Goal: Transaction & Acquisition: Purchase product/service

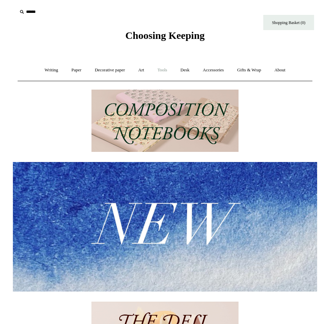
click at [162, 70] on link "Tools +" at bounding box center [162, 70] width 22 height 18
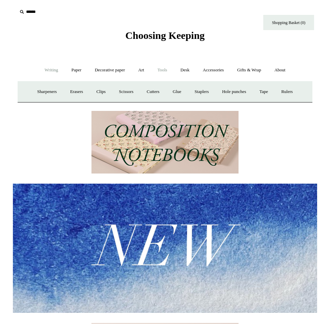
click at [52, 71] on link "Writing +" at bounding box center [52, 70] width 26 height 18
click at [74, 68] on link "Paper +" at bounding box center [76, 70] width 22 height 18
click at [99, 69] on link "Decorative paper +" at bounding box center [110, 70] width 42 height 18
click at [147, 70] on link "Art +" at bounding box center [141, 70] width 18 height 18
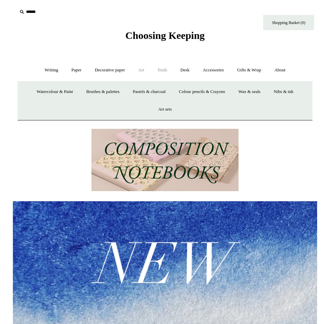
click at [158, 70] on link "Tools +" at bounding box center [162, 70] width 22 height 18
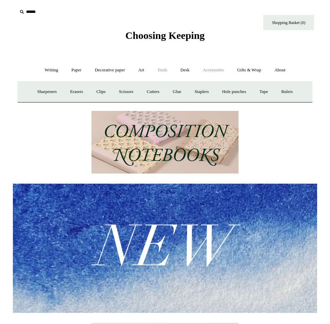
click at [209, 68] on link "Accessories +" at bounding box center [213, 70] width 33 height 18
click at [93, 92] on link "Pen cases" at bounding box center [89, 92] width 29 height 18
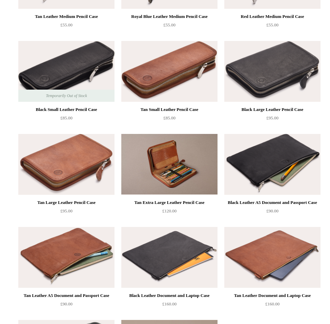
scroll to position [499, 0]
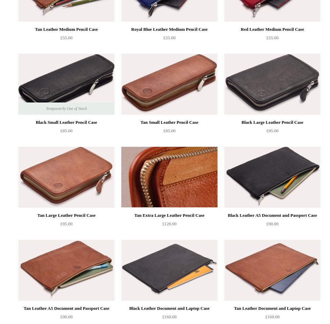
click at [181, 177] on img at bounding box center [169, 177] width 96 height 61
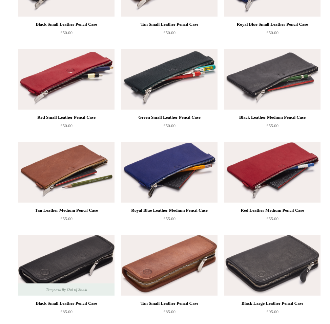
scroll to position [338, 0]
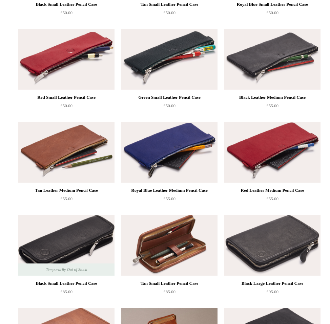
click at [179, 251] on img at bounding box center [169, 245] width 96 height 61
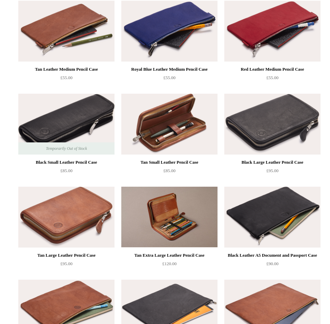
scroll to position [474, 0]
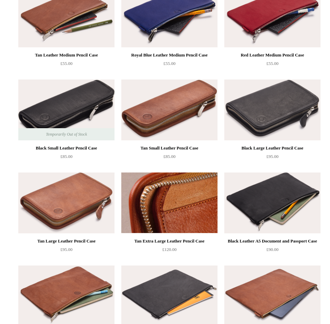
click at [176, 220] on img at bounding box center [169, 203] width 96 height 61
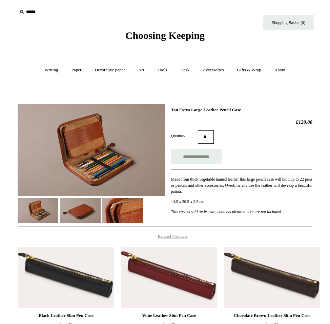
click at [83, 206] on img at bounding box center [80, 210] width 41 height 25
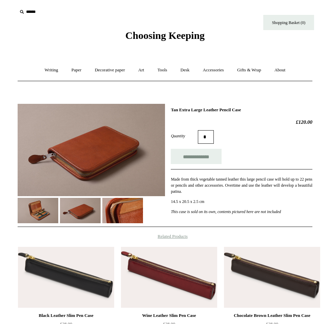
click at [113, 210] on img at bounding box center [122, 210] width 41 height 25
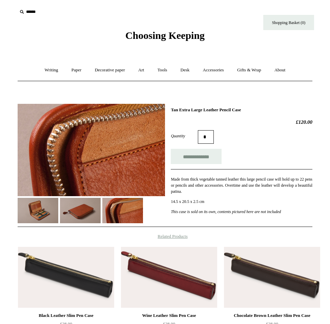
click at [86, 212] on img at bounding box center [80, 210] width 41 height 25
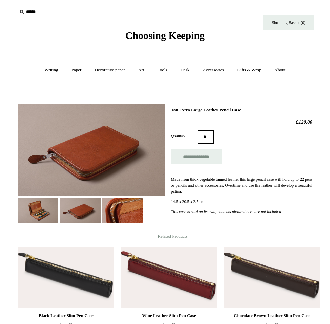
click at [43, 207] on img at bounding box center [38, 210] width 41 height 25
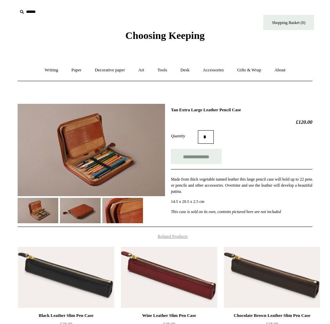
click at [104, 168] on img at bounding box center [91, 150] width 147 height 92
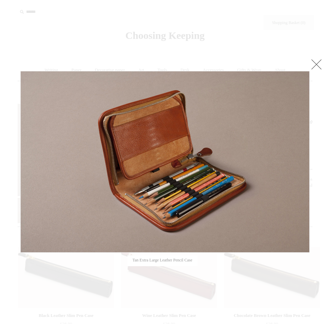
click at [317, 62] on link at bounding box center [316, 65] width 14 height 14
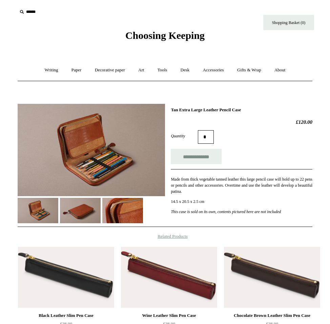
click at [49, 203] on img at bounding box center [38, 210] width 41 height 25
click at [39, 211] on img at bounding box center [38, 210] width 41 height 25
click at [80, 209] on img at bounding box center [80, 210] width 41 height 25
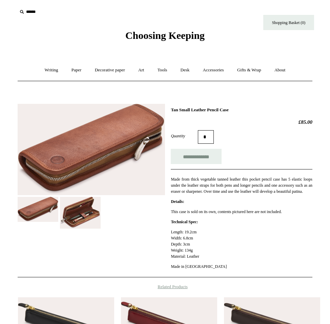
click at [83, 211] on img at bounding box center [80, 213] width 41 height 32
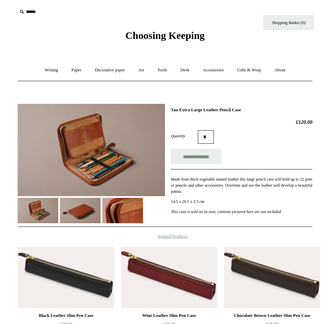
click at [77, 218] on img at bounding box center [80, 210] width 41 height 25
